Goal: Transaction & Acquisition: Purchase product/service

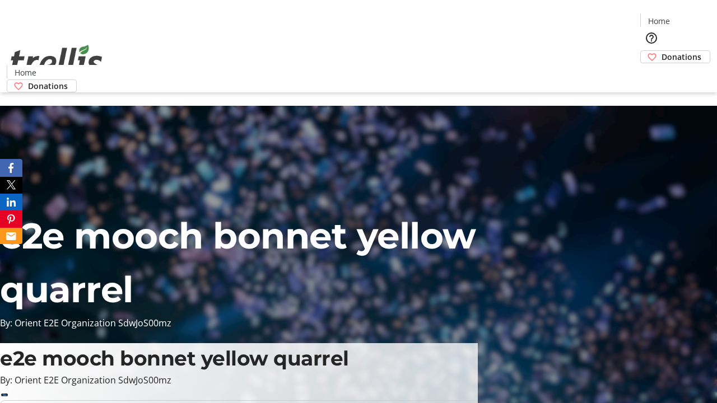
click at [662, 51] on span "Donations" at bounding box center [682, 57] width 40 height 12
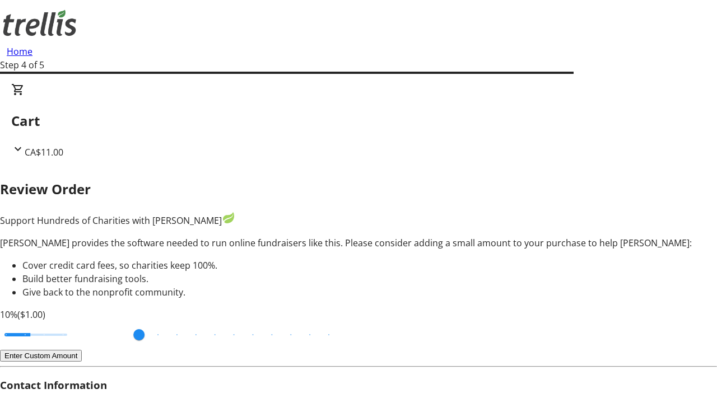
click at [82, 350] on button "Enter Custom Amount" at bounding box center [41, 356] width 82 height 12
